Goal: Navigation & Orientation: Find specific page/section

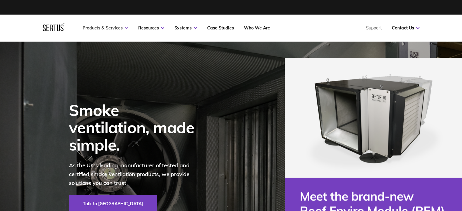
click at [112, 29] on link "Products & Services" at bounding box center [106, 27] width 46 height 5
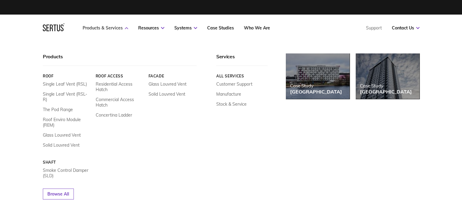
click at [122, 27] on link "Products & Services" at bounding box center [106, 27] width 46 height 5
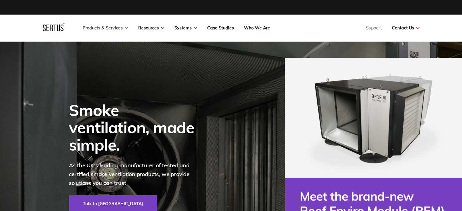
click at [119, 27] on link "Products & Services" at bounding box center [106, 27] width 46 height 5
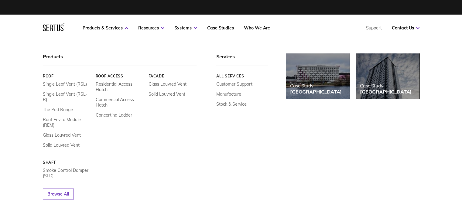
click at [60, 107] on link "The Pod Range" at bounding box center [58, 109] width 30 height 5
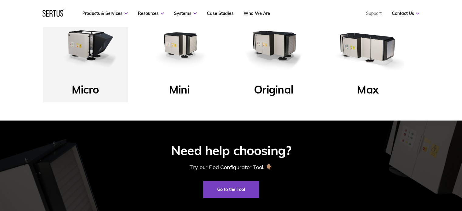
scroll to position [243, 0]
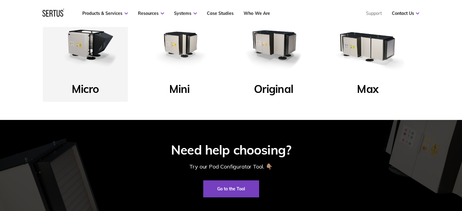
click at [181, 63] on img at bounding box center [179, 44] width 73 height 73
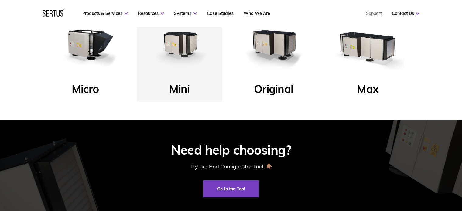
click at [175, 44] on img at bounding box center [179, 44] width 73 height 73
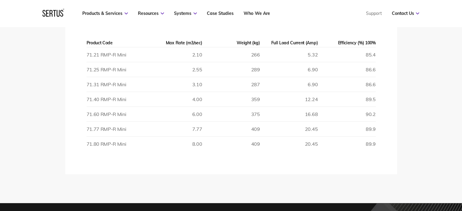
scroll to position [973, 0]
